Goal: Information Seeking & Learning: Learn about a topic

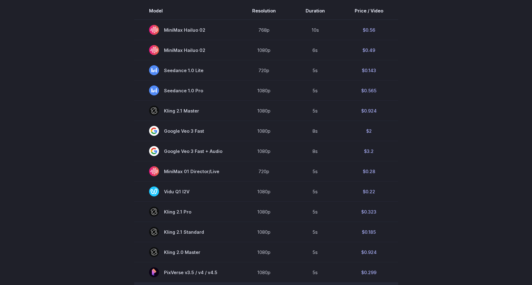
scroll to position [202, 0]
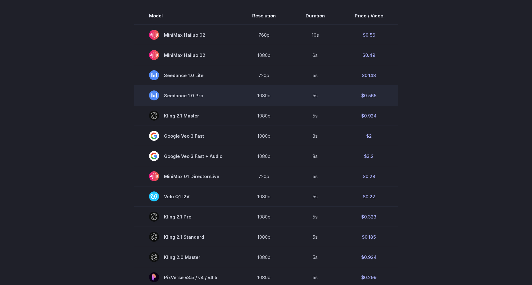
drag, startPoint x: 217, startPoint y: 95, endPoint x: 203, endPoint y: 96, distance: 14.0
click at [203, 96] on span "Seedance 1.0 Pro" at bounding box center [185, 95] width 73 height 10
copy span "Seedance 1.0 Pro"
click at [184, 97] on span "Seedance 1.0 Pro" at bounding box center [185, 95] width 73 height 10
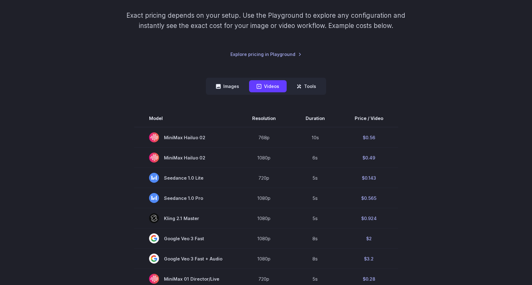
scroll to position [0, 0]
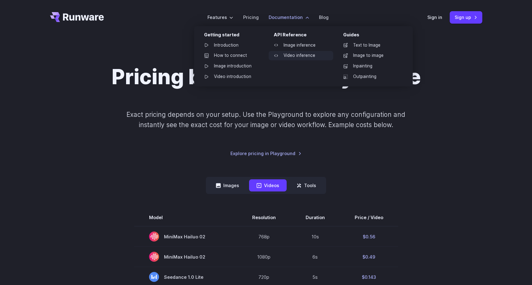
click at [294, 56] on link "Video inference" at bounding box center [301, 55] width 65 height 9
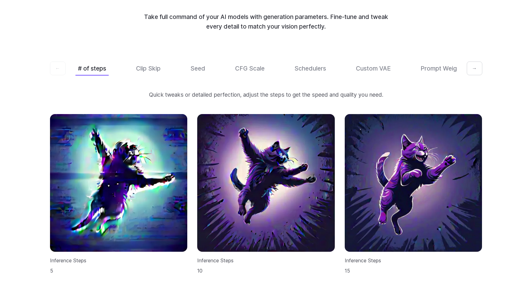
scroll to position [1879, 0]
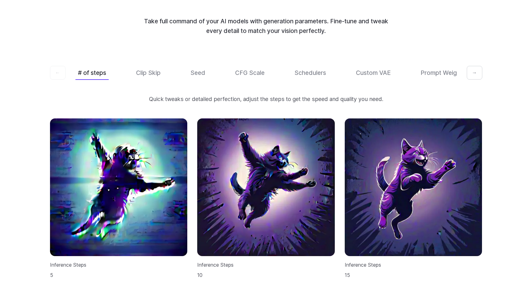
click at [479, 68] on button "→" at bounding box center [475, 73] width 16 height 14
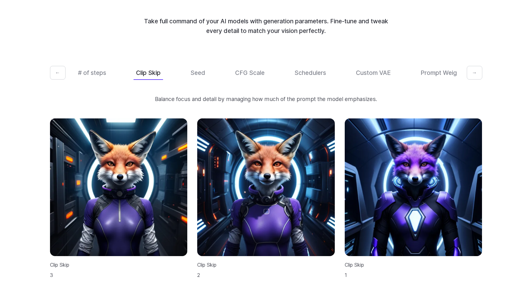
click at [478, 67] on button "→" at bounding box center [475, 73] width 16 height 14
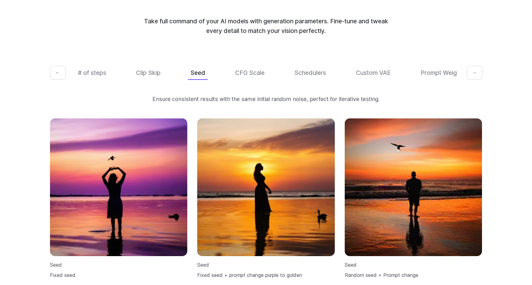
click at [478, 67] on button "→" at bounding box center [475, 73] width 16 height 14
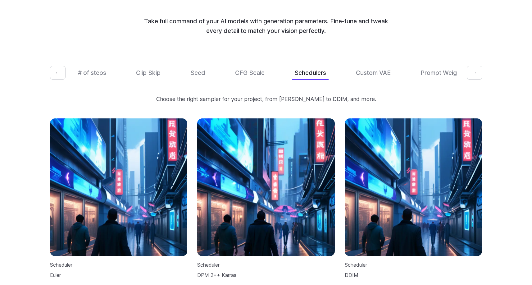
click at [478, 67] on button "→" at bounding box center [475, 73] width 16 height 14
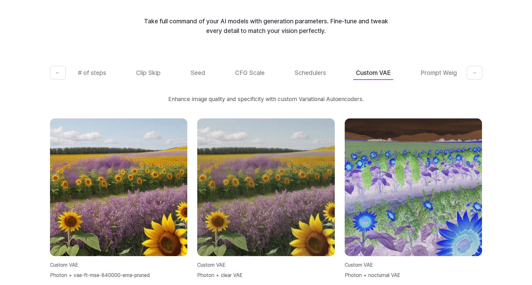
click at [478, 67] on button "→" at bounding box center [475, 73] width 16 height 14
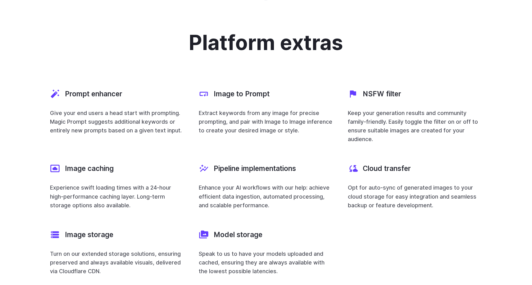
scroll to position [2203, 0]
